Goal: Information Seeking & Learning: Learn about a topic

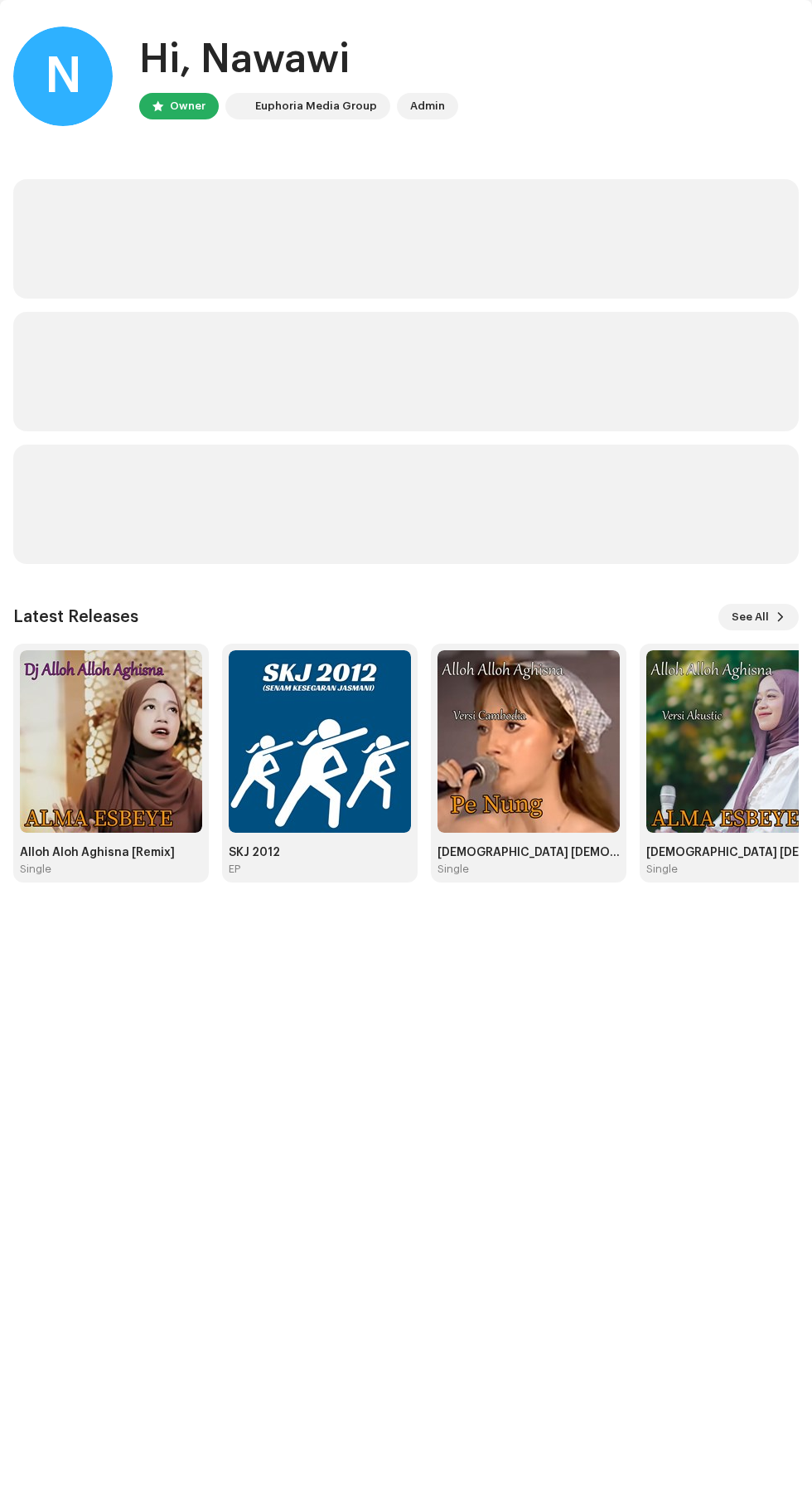
scroll to position [175, 0]
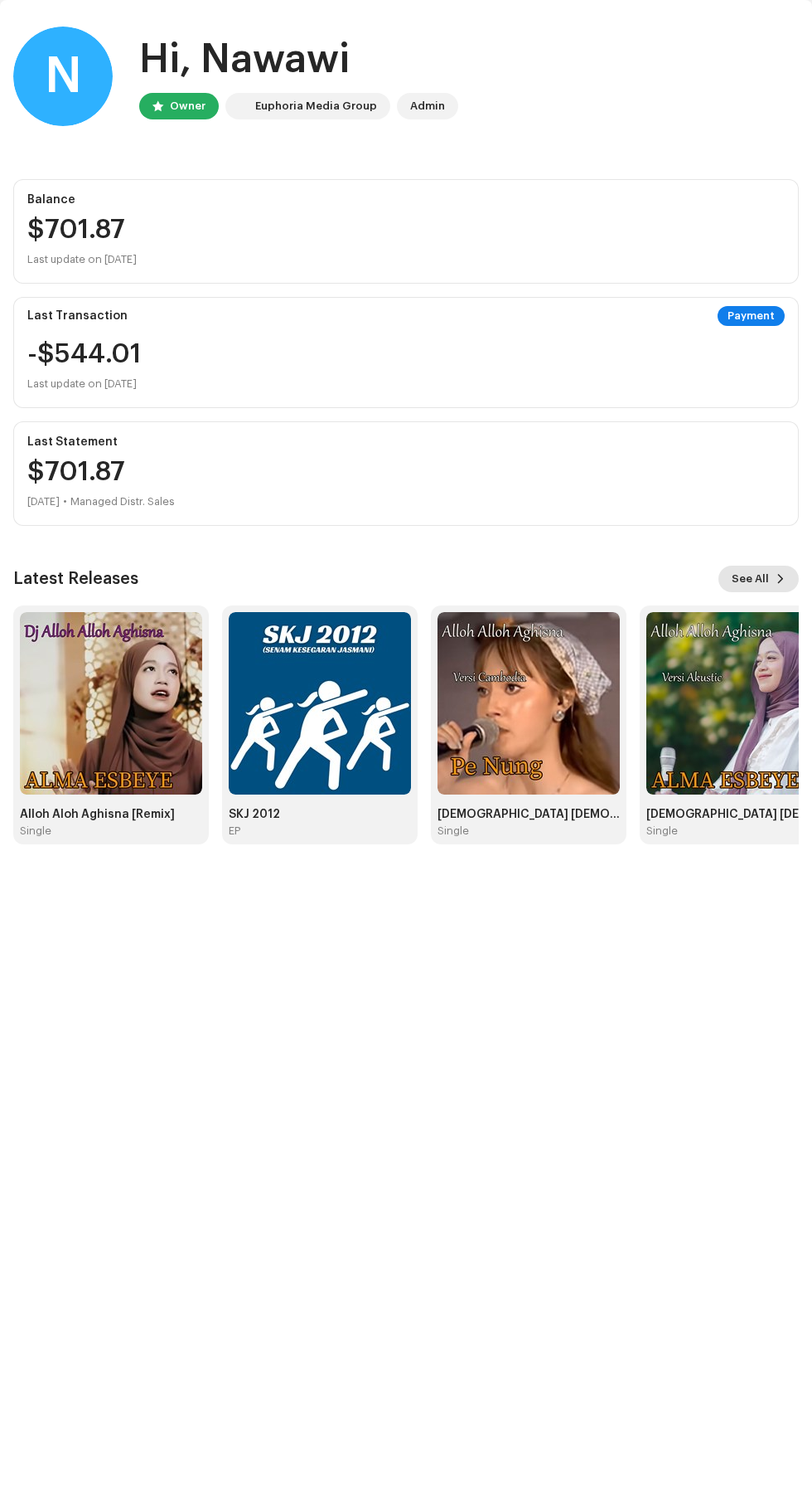
click at [746, 562] on span "See All" at bounding box center [751, 578] width 38 height 33
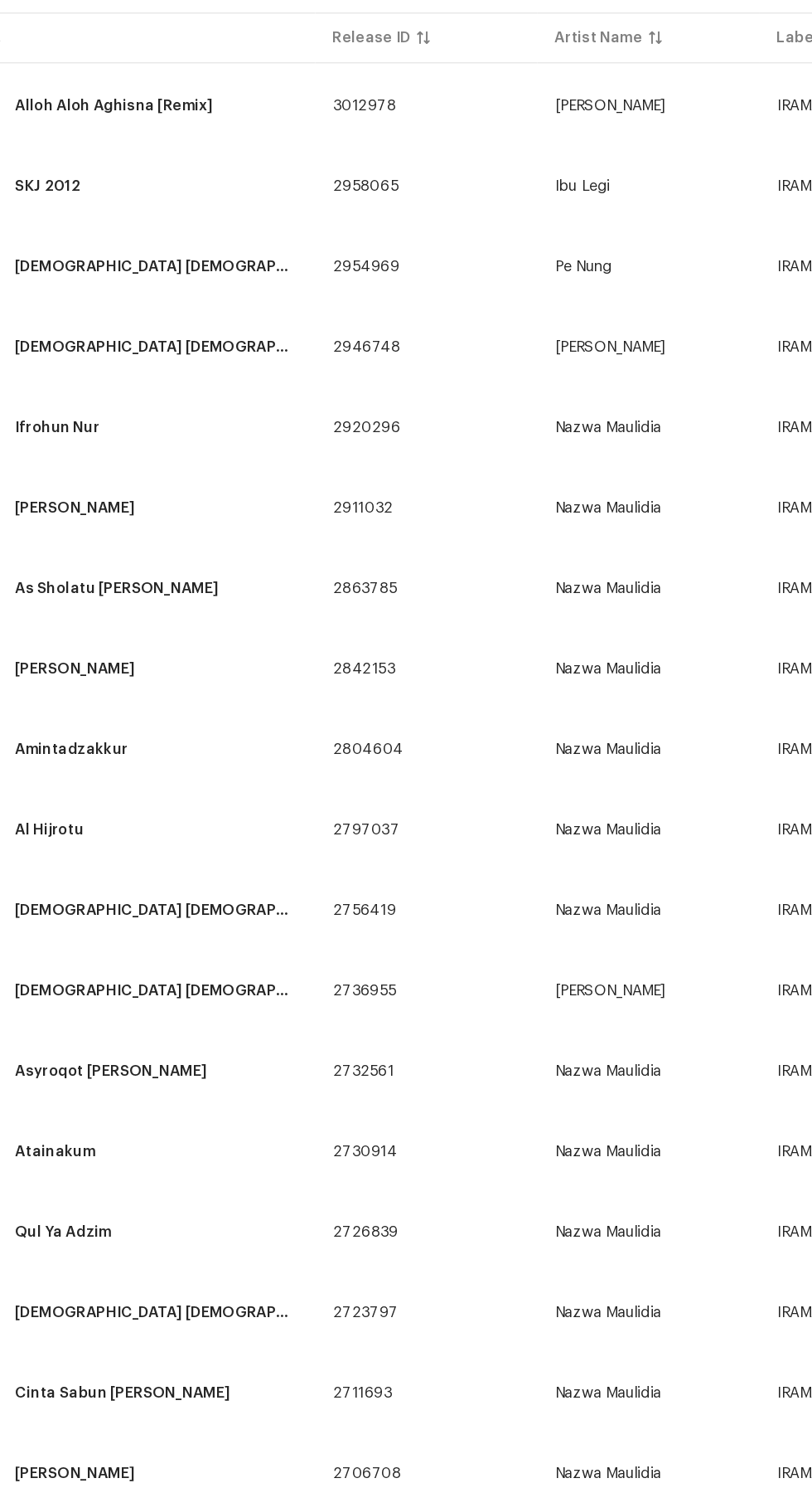
scroll to position [6, 0]
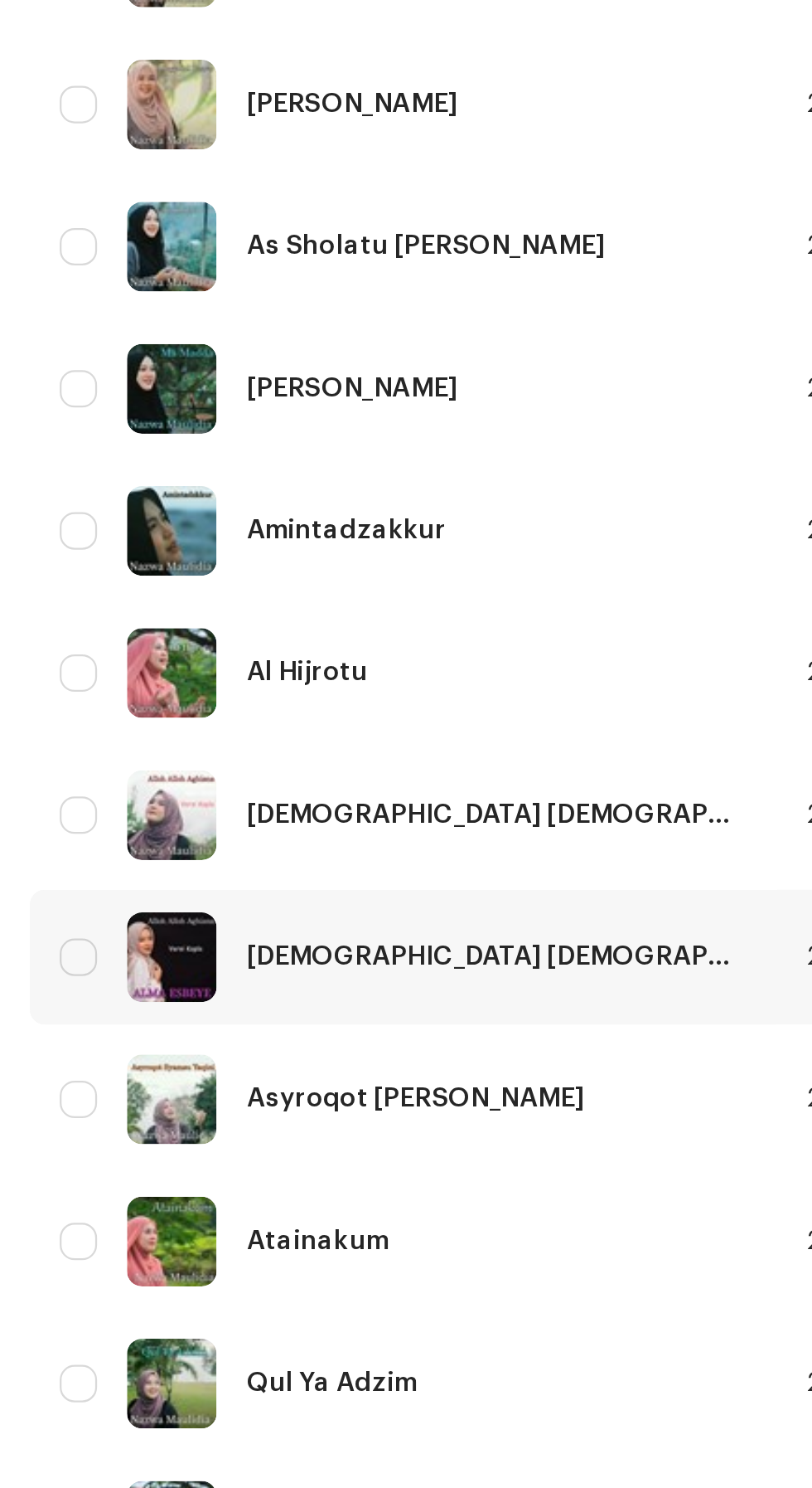
click at [245, 1042] on div "[DEMOGRAPHIC_DATA] [DEMOGRAPHIC_DATA] Aghisna Versi Koplo" at bounding box center [221, 1037] width 223 height 11
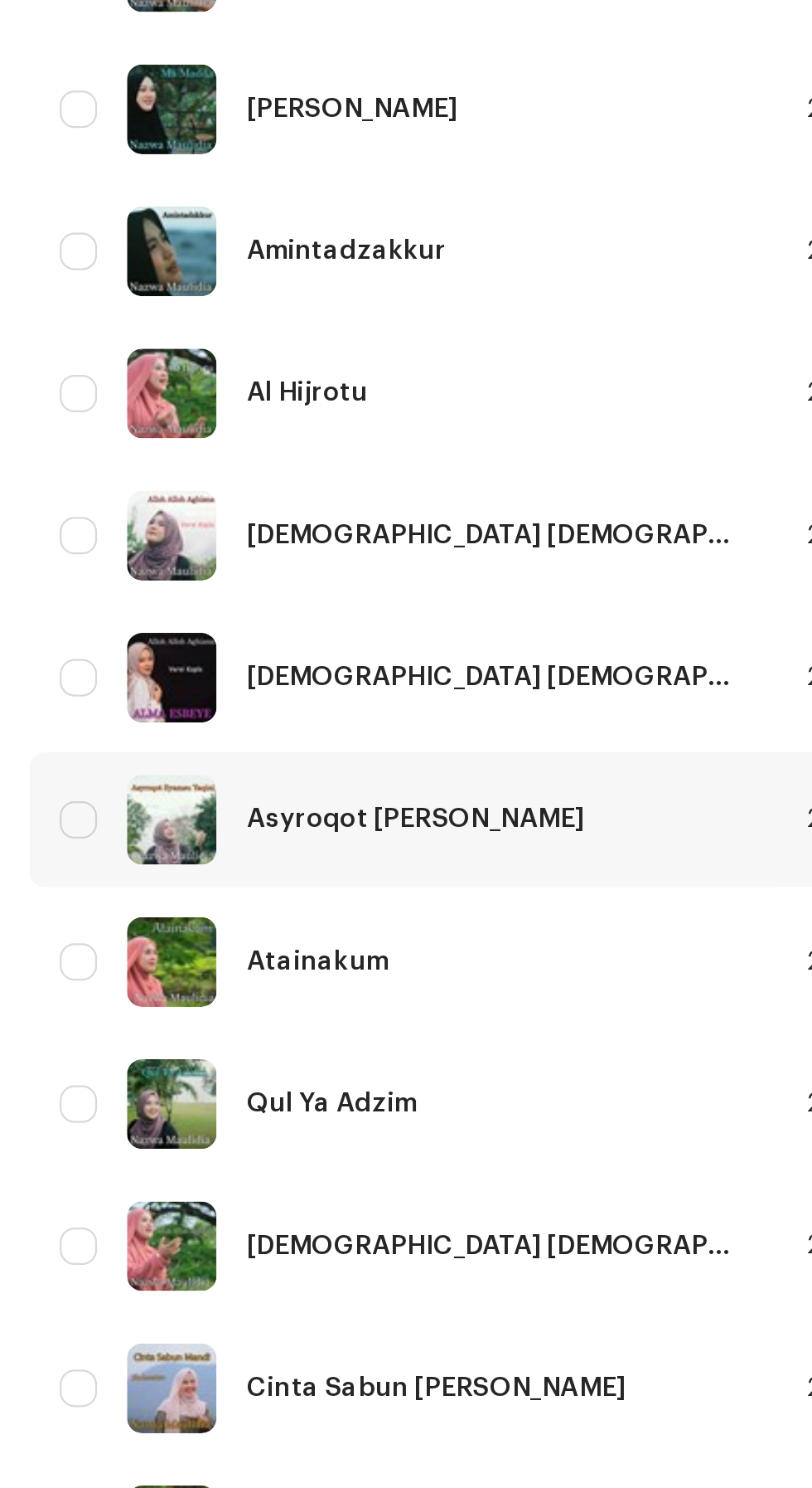
click at [236, 1102] on div "Asyroqot [PERSON_NAME]" at bounding box center [184, 1106] width 150 height 11
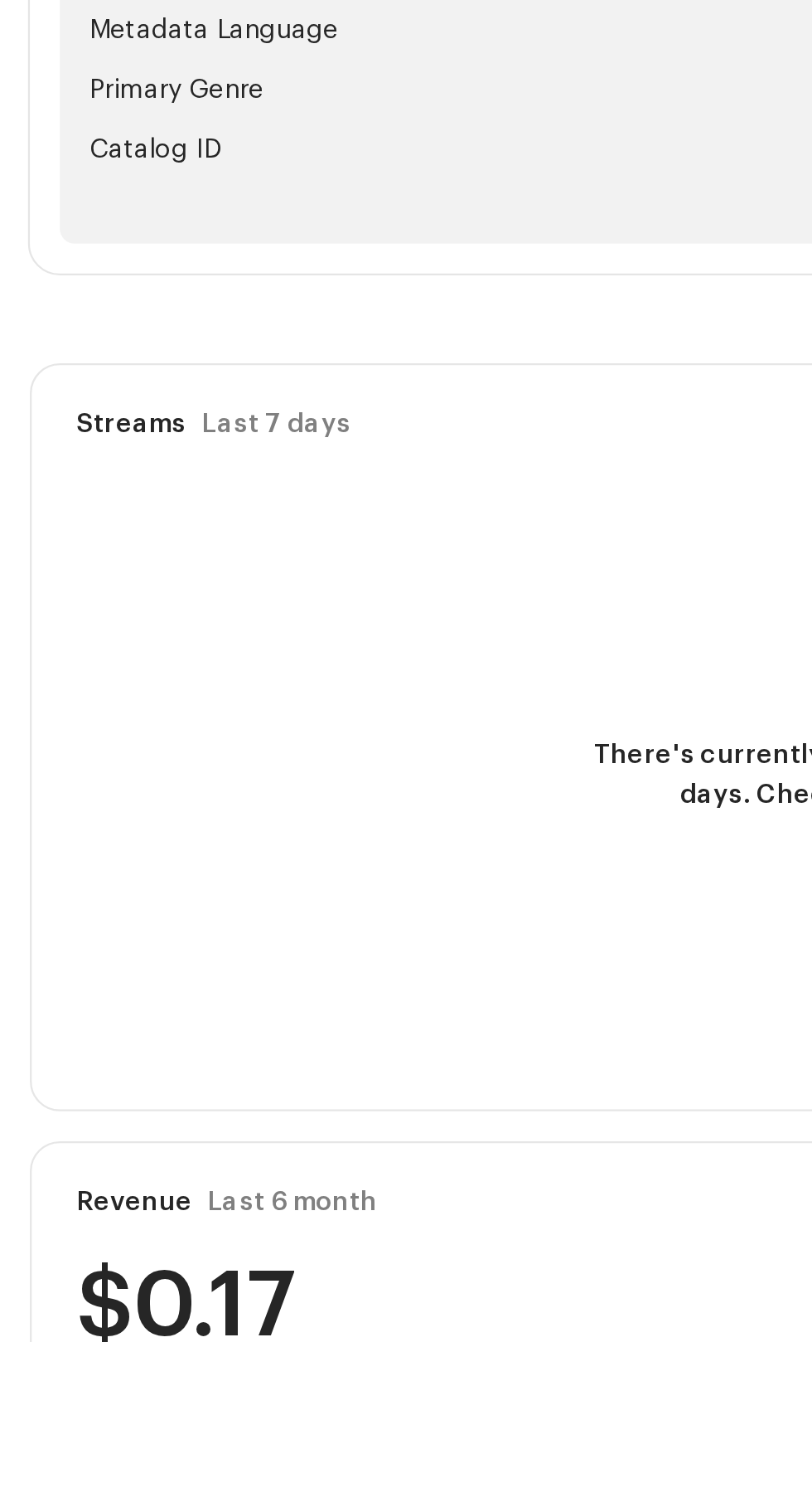
scroll to position [141, 0]
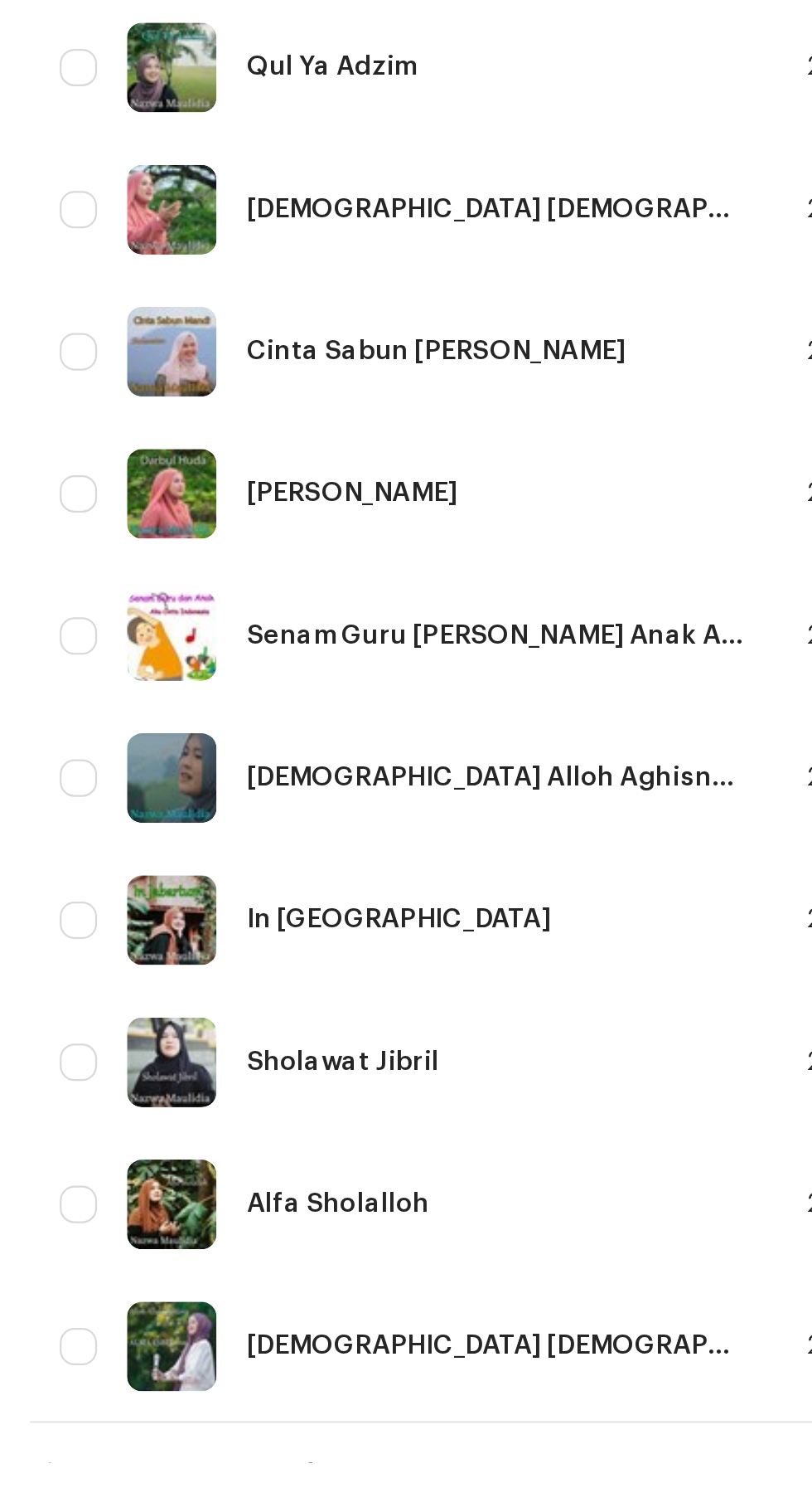
scroll to position [388, 0]
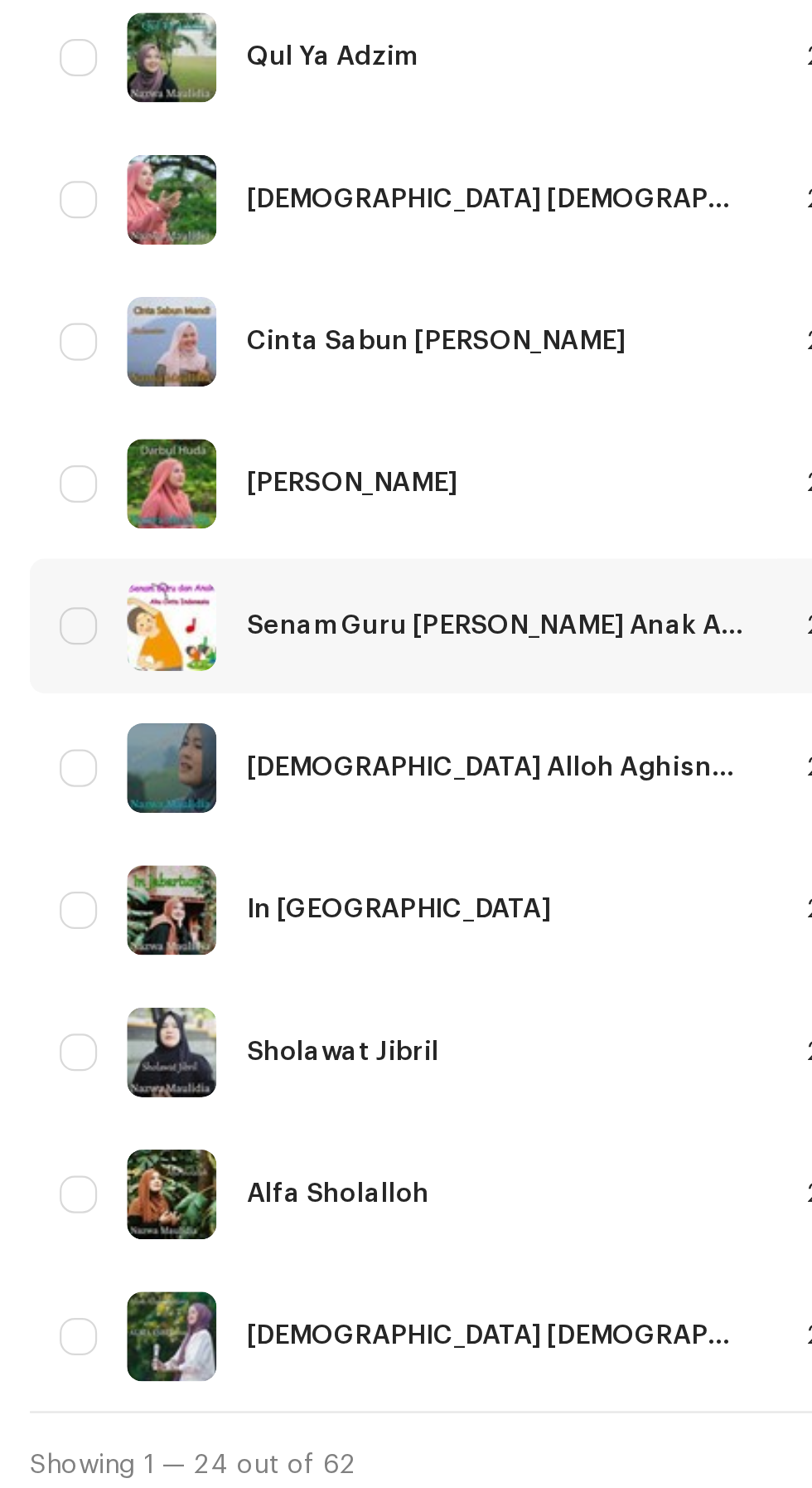
click at [253, 1102] on div "Senam Guru [PERSON_NAME] Anak Aku Cinta Indonesia" at bounding box center [221, 1099] width 223 height 11
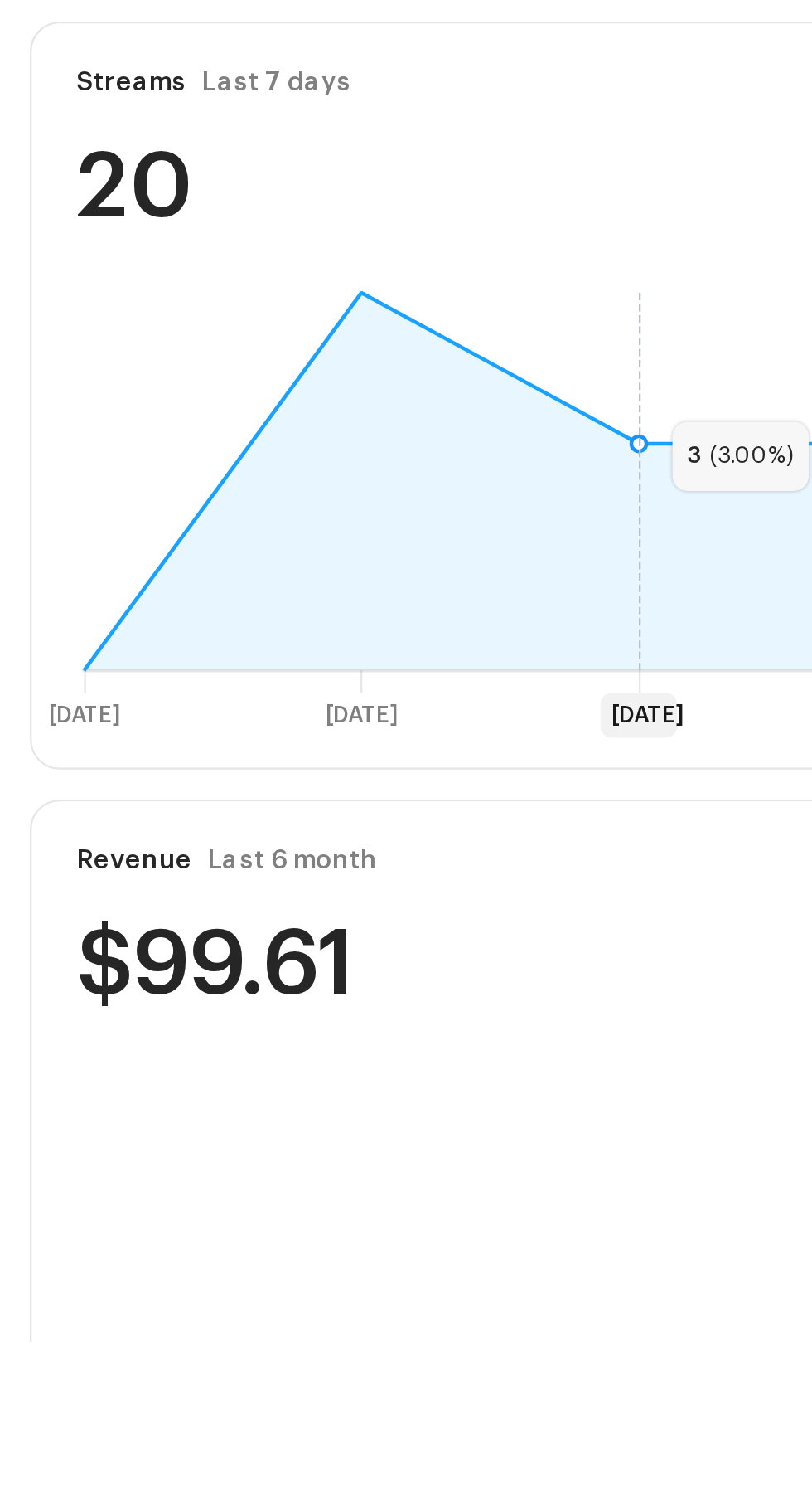
scroll to position [142, 0]
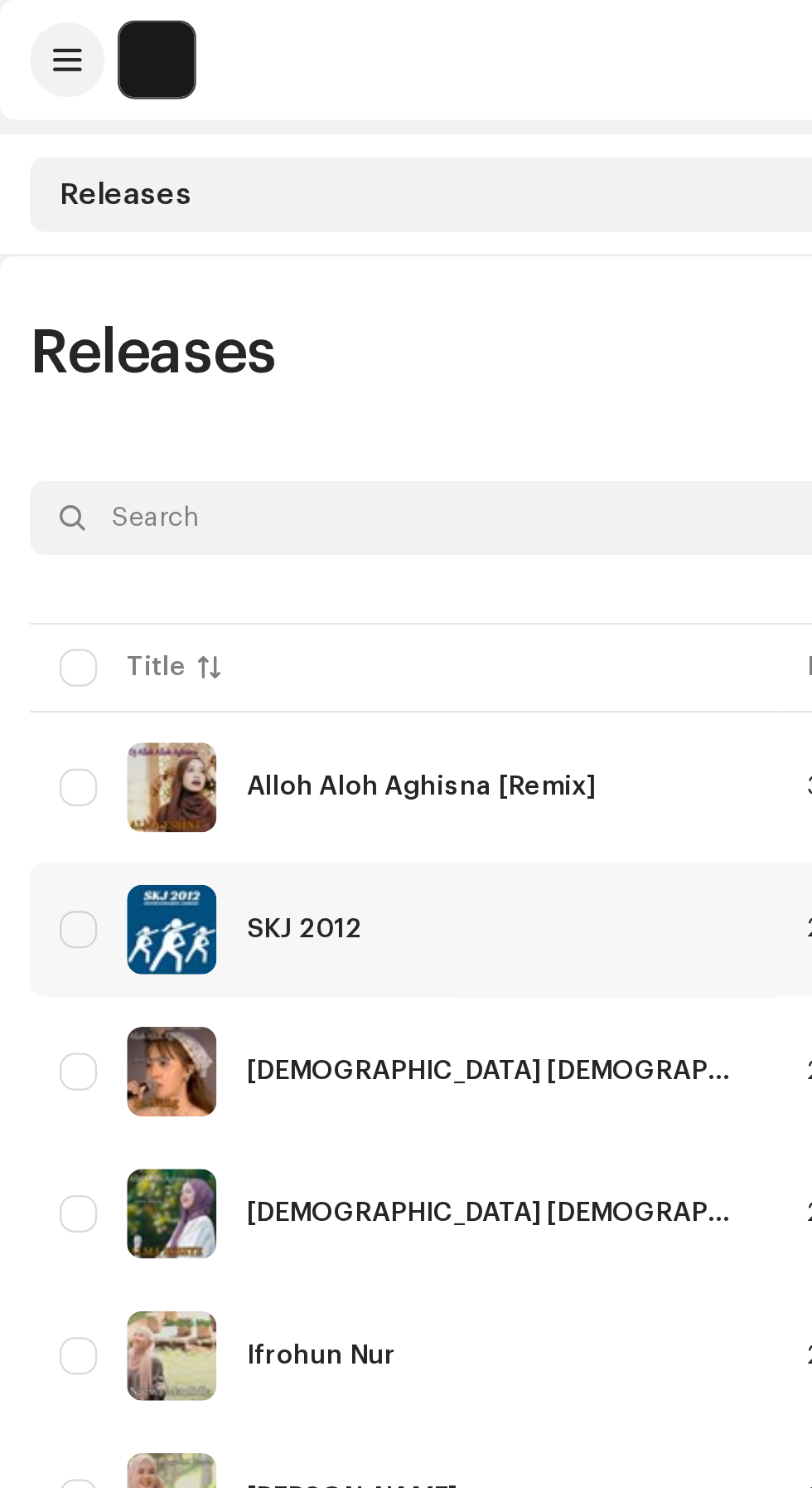
click at [180, 418] on div "SKJ 2012" at bounding box center [178, 412] width 305 height 40
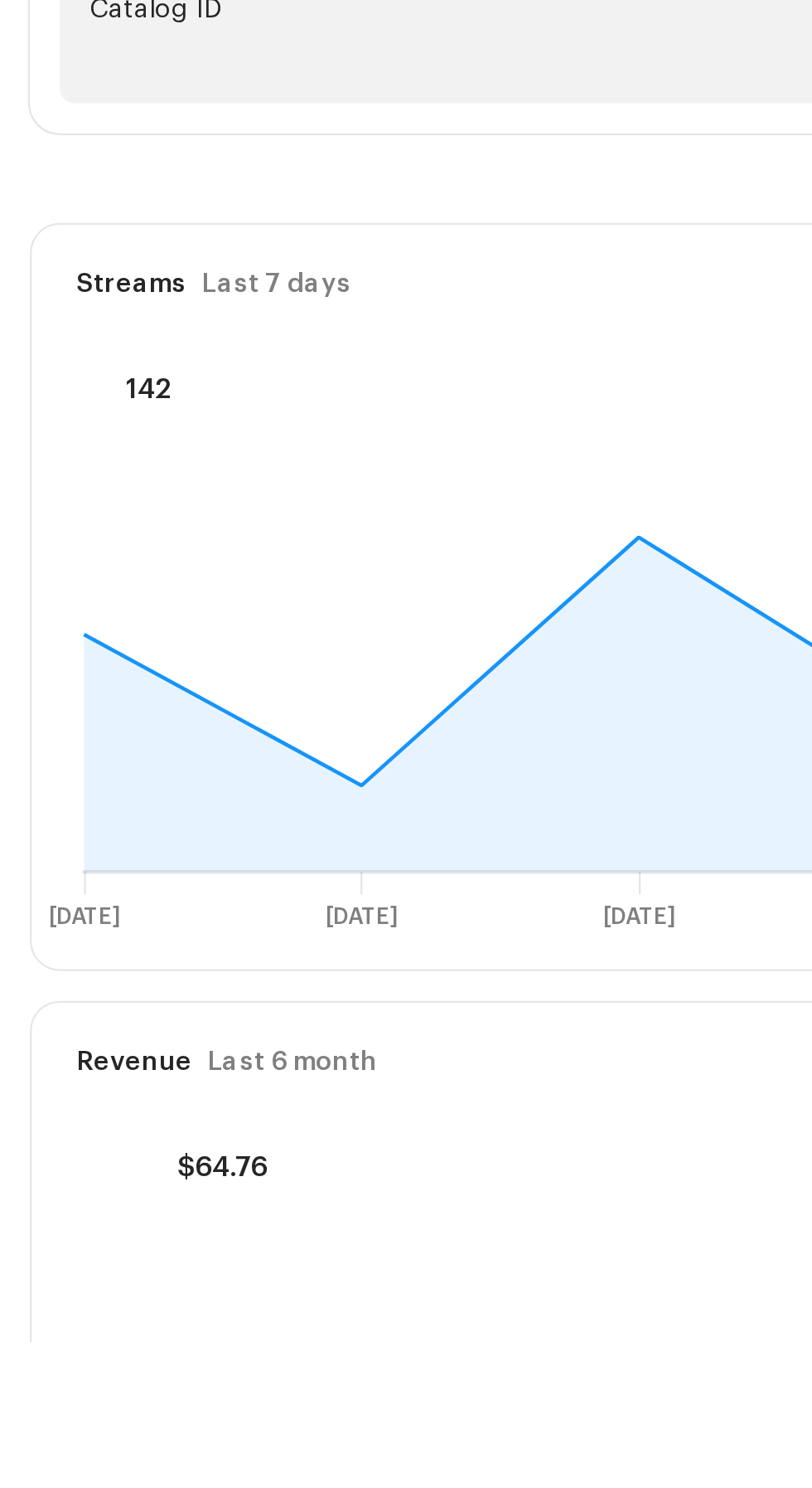
scroll to position [52, 0]
